Goal: Manage account settings

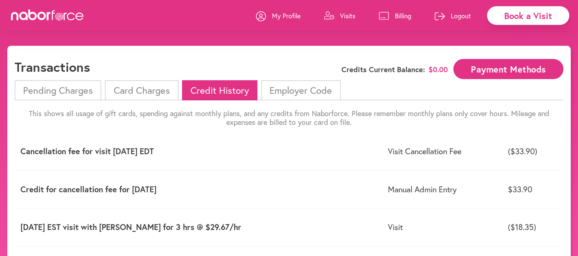
click at [58, 92] on li "Pending Charges" at bounding box center [58, 90] width 87 height 20
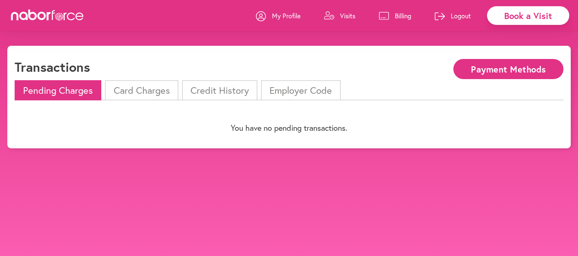
click at [58, 92] on li "Pending Charges" at bounding box center [58, 90] width 87 height 20
click at [152, 90] on li "Card Charges" at bounding box center [141, 90] width 73 height 20
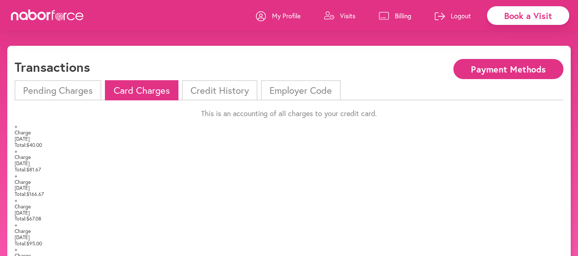
click at [152, 90] on li "Card Charges" at bounding box center [141, 90] width 73 height 20
click at [282, 12] on p "My Profile" at bounding box center [286, 15] width 29 height 9
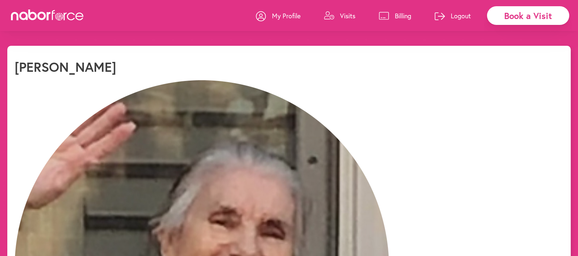
select select "*"
click at [283, 13] on p "My Profile" at bounding box center [286, 15] width 29 height 9
